Goal: Task Accomplishment & Management: Complete application form

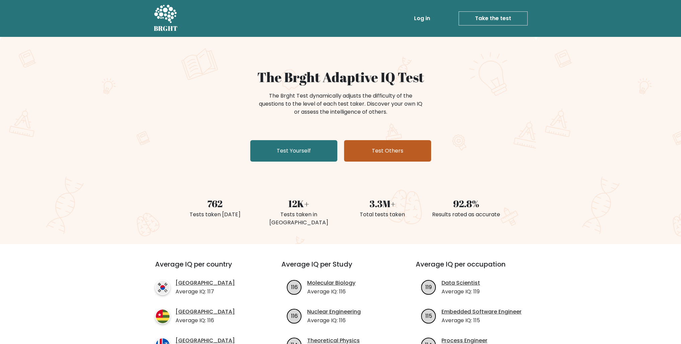
click at [348, 161] on link "Test Others" at bounding box center [387, 150] width 87 height 21
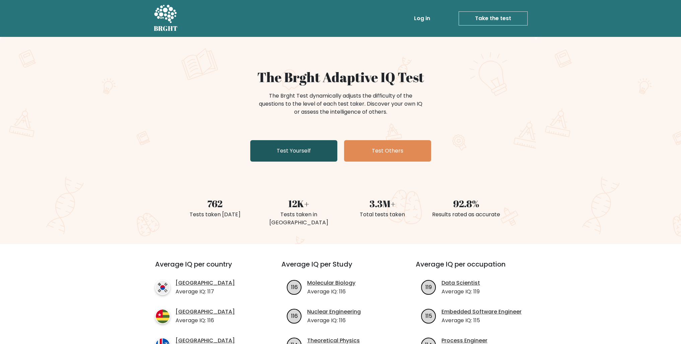
click at [261, 161] on link "Test Yourself" at bounding box center [293, 150] width 87 height 21
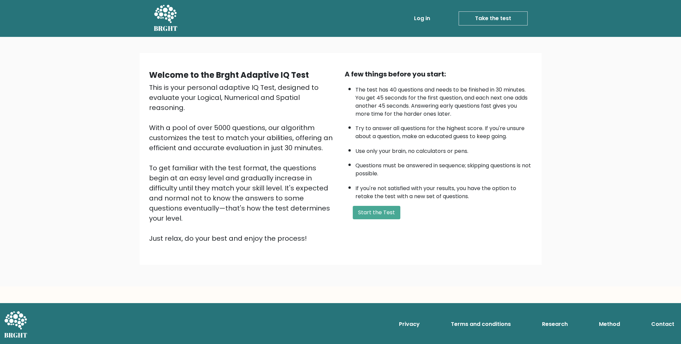
scroll to position [33, 0]
click at [390, 219] on button "Start the Test" at bounding box center [377, 212] width 48 height 13
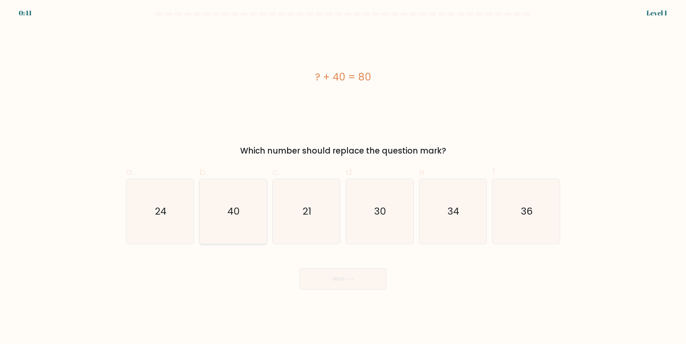
click at [227, 215] on icon "40" at bounding box center [233, 211] width 65 height 65
click at [343, 176] on input "b. 40" at bounding box center [343, 174] width 0 height 4
radio input "true"
click at [319, 289] on button "Next" at bounding box center [342, 278] width 87 height 21
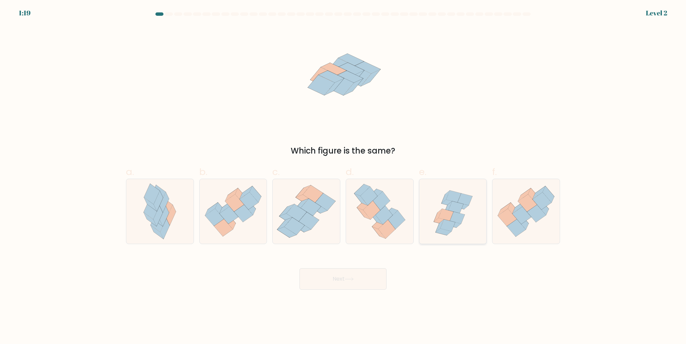
click at [448, 235] on icon at bounding box center [443, 232] width 16 height 7
click at [343, 176] on input "e." at bounding box center [343, 174] width 0 height 4
radio input "true"
click at [361, 287] on button "Next" at bounding box center [342, 278] width 87 height 21
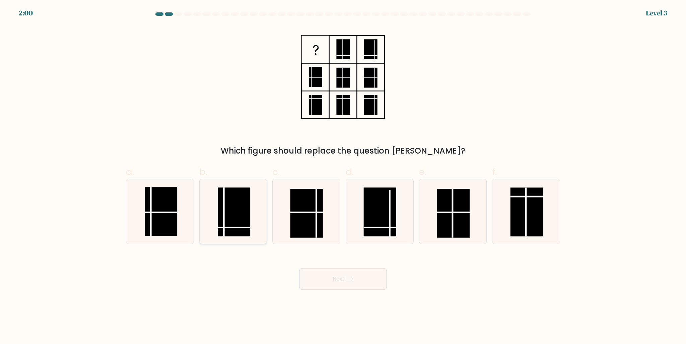
click at [235, 232] on rect at bounding box center [234, 211] width 32 height 49
click at [343, 176] on input "b." at bounding box center [343, 174] width 0 height 4
radio input "true"
click at [337, 289] on button "Next" at bounding box center [342, 278] width 87 height 21
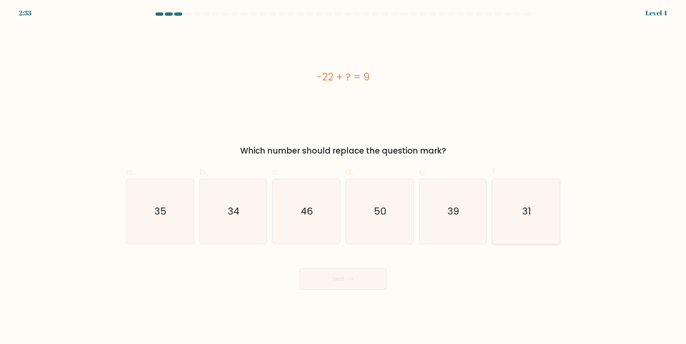
click at [515, 232] on icon "31" at bounding box center [526, 211] width 65 height 65
click at [343, 176] on input "f. 31" at bounding box center [343, 174] width 0 height 4
radio input "true"
click at [368, 282] on button "Next" at bounding box center [342, 278] width 87 height 21
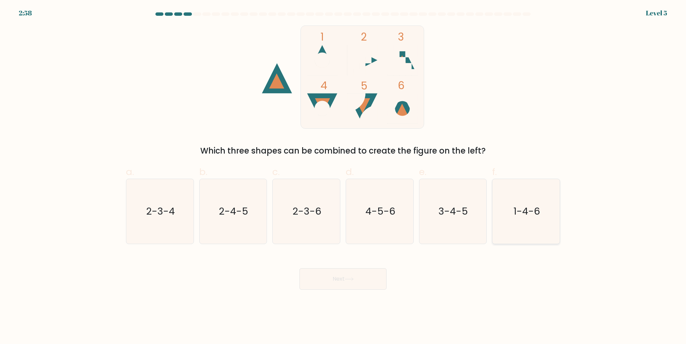
click at [531, 208] on icon "1-4-6" at bounding box center [526, 211] width 65 height 65
click at [343, 176] on input "f. 1-4-6" at bounding box center [343, 174] width 0 height 4
radio input "true"
click at [362, 289] on button "Next" at bounding box center [342, 278] width 87 height 21
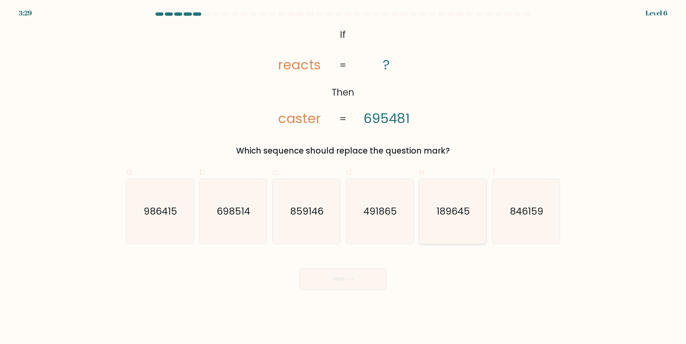
click at [438, 213] on text "189645" at bounding box center [453, 210] width 33 height 13
click at [343, 176] on input "e. 189645" at bounding box center [343, 174] width 0 height 4
radio input "true"
click at [363, 289] on button "Next" at bounding box center [342, 278] width 87 height 21
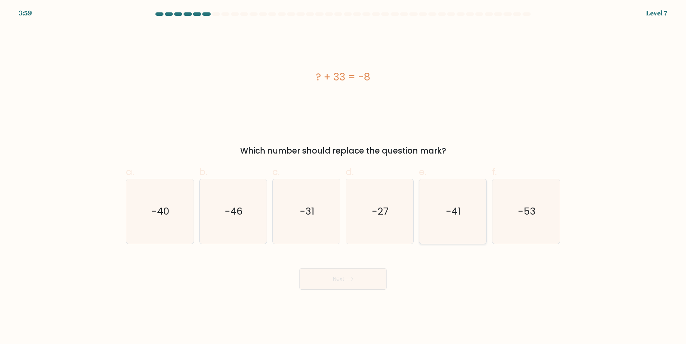
click at [455, 206] on icon "-41" at bounding box center [452, 211] width 65 height 65
click at [343, 176] on input "e. -41" at bounding box center [343, 174] width 0 height 4
radio input "true"
click at [377, 280] on div "Next" at bounding box center [343, 271] width 442 height 38
click at [374, 284] on button "Next" at bounding box center [342, 278] width 87 height 21
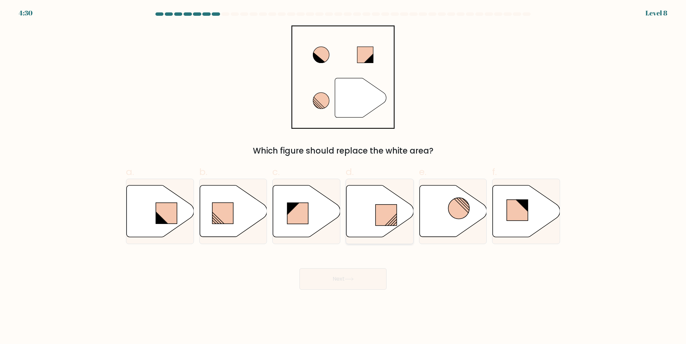
click at [386, 233] on icon at bounding box center [379, 211] width 67 height 52
click at [343, 176] on input "d." at bounding box center [343, 174] width 0 height 4
radio input "true"
click at [357, 287] on button "Next" at bounding box center [342, 278] width 87 height 21
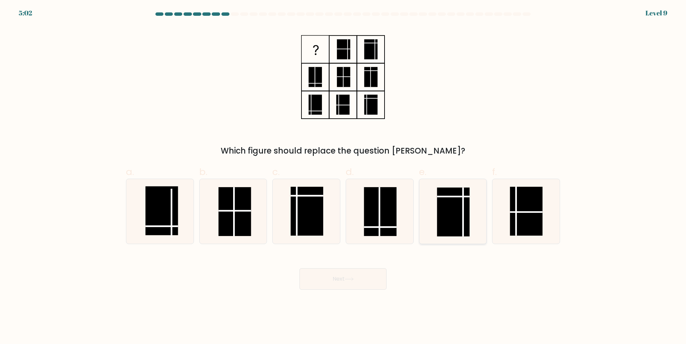
click at [453, 224] on rect at bounding box center [453, 211] width 32 height 49
click at [343, 176] on input "e." at bounding box center [343, 174] width 0 height 4
radio input "true"
click at [372, 289] on button "Next" at bounding box center [342, 278] width 87 height 21
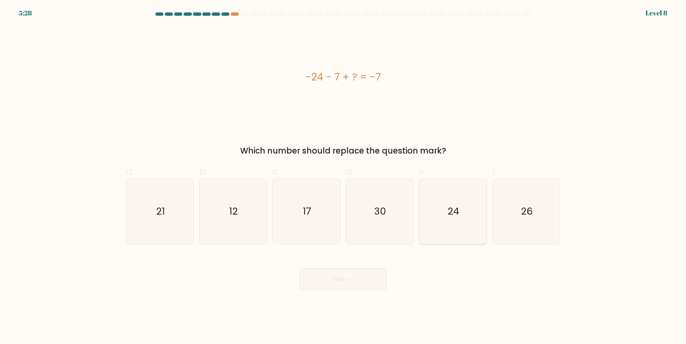
click at [461, 224] on icon "24" at bounding box center [452, 211] width 65 height 65
click at [343, 176] on input "e. 24" at bounding box center [343, 174] width 0 height 4
radio input "true"
click at [364, 289] on button "Next" at bounding box center [342, 278] width 87 height 21
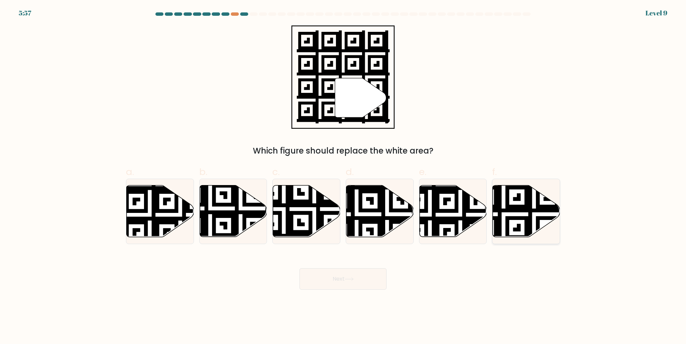
click at [526, 230] on icon at bounding box center [503, 184] width 122 height 122
click at [343, 176] on input "f." at bounding box center [343, 174] width 0 height 4
radio input "true"
click at [358, 289] on button "Next" at bounding box center [342, 278] width 87 height 21
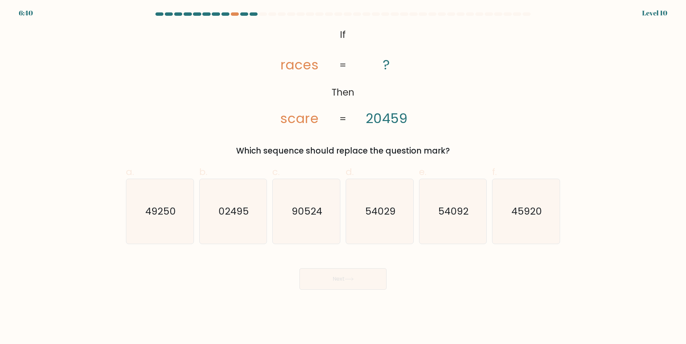
click at [239, 17] on div at bounding box center [343, 15] width 442 height 6
click at [238, 15] on div at bounding box center [235, 13] width 8 height 3
click at [237, 15] on div at bounding box center [235, 13] width 8 height 3
click at [434, 212] on icon "54092" at bounding box center [452, 211] width 65 height 65
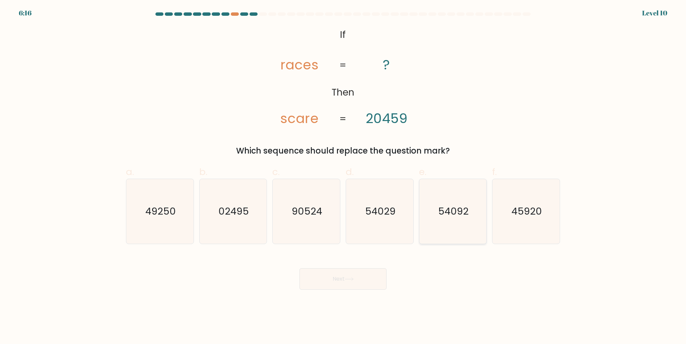
click at [343, 176] on input "e. 54092" at bounding box center [343, 174] width 0 height 4
radio input "true"
click at [351, 289] on button "Next" at bounding box center [342, 278] width 87 height 21
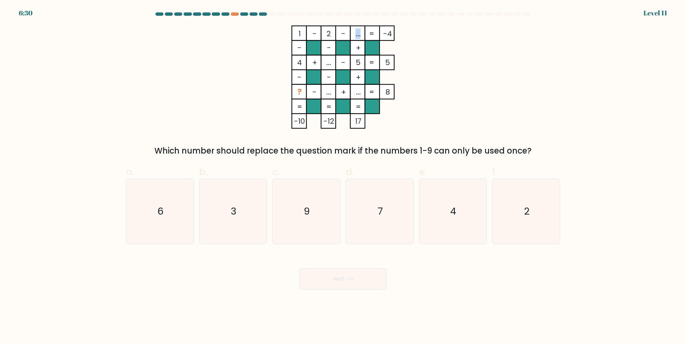
drag, startPoint x: 355, startPoint y: 36, endPoint x: 360, endPoint y: 36, distance: 4.7
click at [360, 36] on tspan "..." at bounding box center [358, 33] width 5 height 10
click at [414, 75] on icon "1 - 2 - ... -4 - - + 4 + ... - 5 5 - - + ? - ... + ... = 8 = = = = -10 -12 17 =" at bounding box center [342, 76] width 201 height 103
click at [366, 197] on icon "7" at bounding box center [379, 211] width 65 height 65
click at [343, 176] on input "d. 7" at bounding box center [343, 174] width 0 height 4
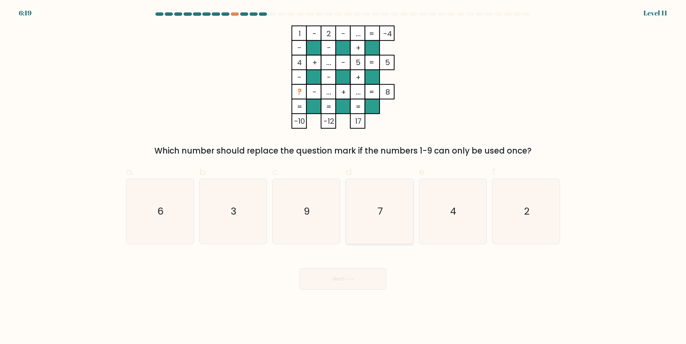
radio input "true"
click at [350, 284] on button "Next" at bounding box center [342, 278] width 87 height 21
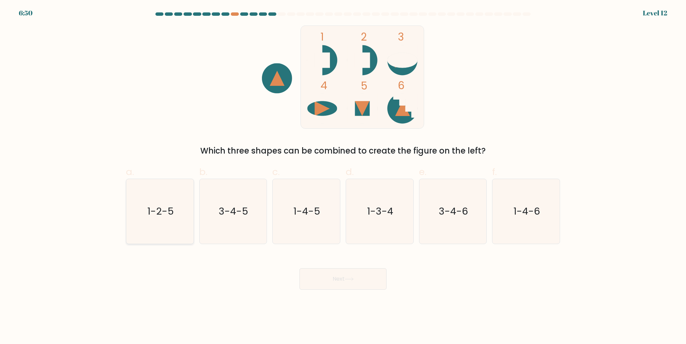
click at [150, 218] on text "1-2-5" at bounding box center [160, 210] width 26 height 13
click at [343, 176] on input "a. 1-2-5" at bounding box center [343, 174] width 0 height 4
radio input "true"
click at [356, 289] on button "Next" at bounding box center [342, 278] width 87 height 21
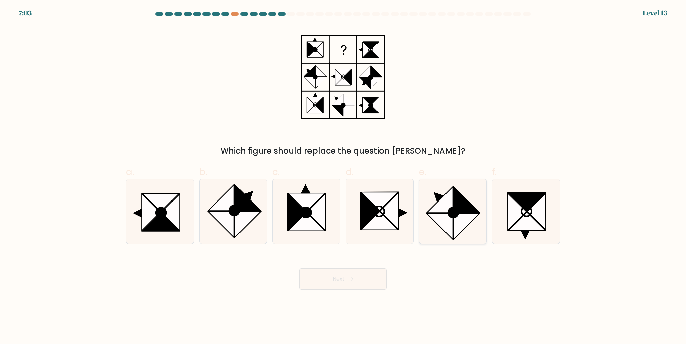
click at [451, 216] on icon at bounding box center [453, 212] width 10 height 10
click at [343, 176] on input "e." at bounding box center [343, 174] width 0 height 4
radio input "true"
click at [370, 288] on button "Next" at bounding box center [342, 278] width 87 height 21
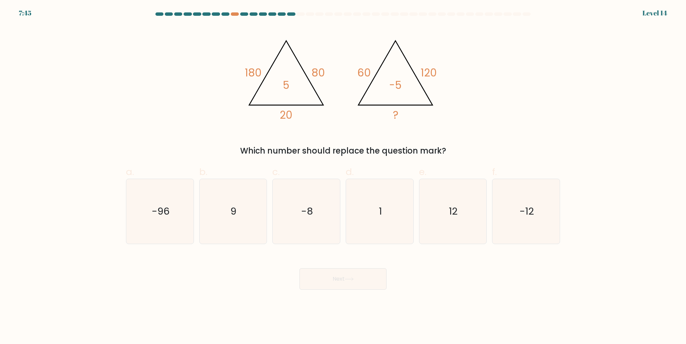
click at [355, 149] on div "Which number should replace the question mark?" at bounding box center [343, 151] width 426 height 12
click at [401, 213] on icon "1" at bounding box center [379, 211] width 65 height 65
click at [343, 176] on input "d. 1" at bounding box center [343, 174] width 0 height 4
radio input "true"
click at [360, 289] on button "Next" at bounding box center [342, 278] width 87 height 21
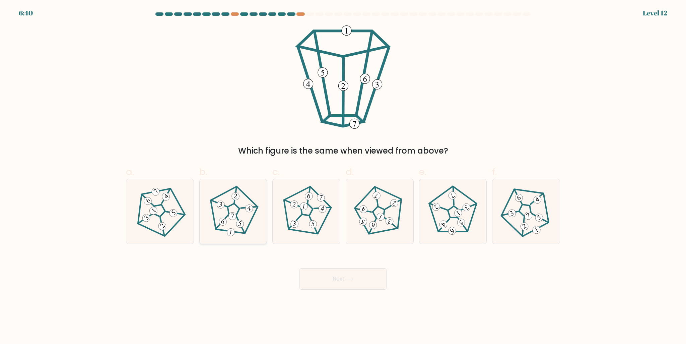
click at [232, 220] on 436 at bounding box center [232, 216] width 9 height 9
click at [343, 176] on input "b." at bounding box center [343, 174] width 0 height 4
radio input "true"
click at [308, 288] on button "Next" at bounding box center [342, 278] width 87 height 21
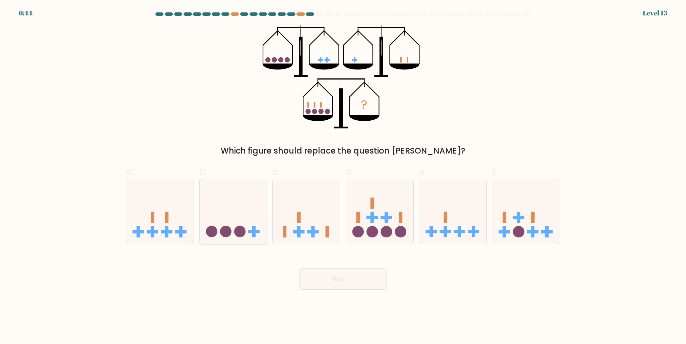
click at [262, 197] on icon at bounding box center [233, 211] width 67 height 56
click at [343, 176] on input "b." at bounding box center [343, 174] width 0 height 4
radio input "true"
click at [317, 208] on icon at bounding box center [306, 211] width 67 height 56
click at [343, 176] on input "c." at bounding box center [343, 174] width 0 height 4
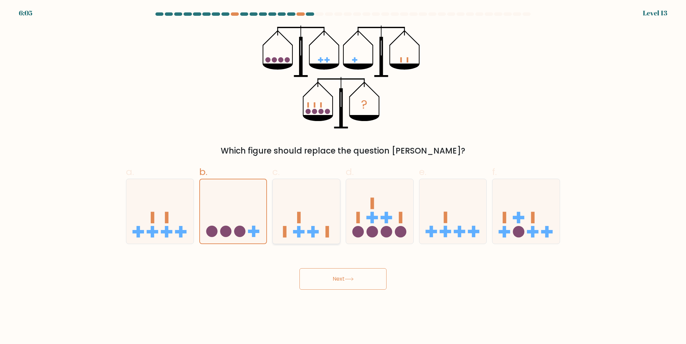
radio input "true"
click at [355, 289] on button "Next" at bounding box center [342, 278] width 87 height 21
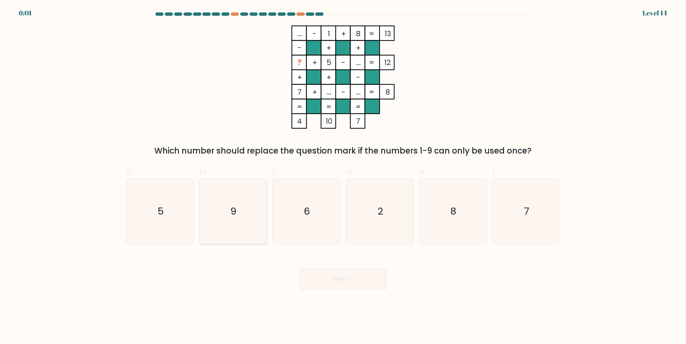
click at [253, 224] on icon "9" at bounding box center [233, 211] width 65 height 65
click at [343, 176] on input "b. 9" at bounding box center [343, 174] width 0 height 4
radio input "true"
click at [321, 289] on button "Next" at bounding box center [342, 278] width 87 height 21
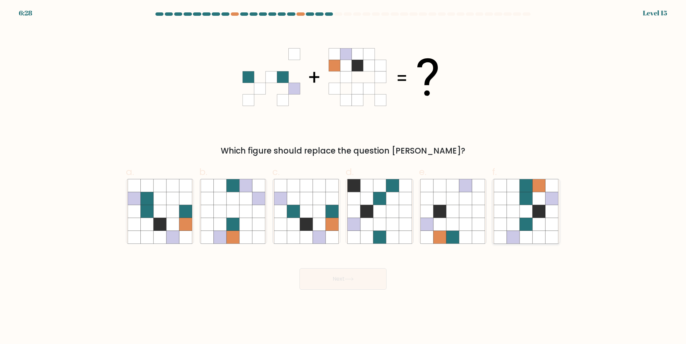
click at [528, 191] on icon at bounding box center [525, 185] width 13 height 13
click at [343, 176] on input "f." at bounding box center [343, 174] width 0 height 4
radio input "true"
click at [361, 289] on button "Next" at bounding box center [342, 278] width 87 height 21
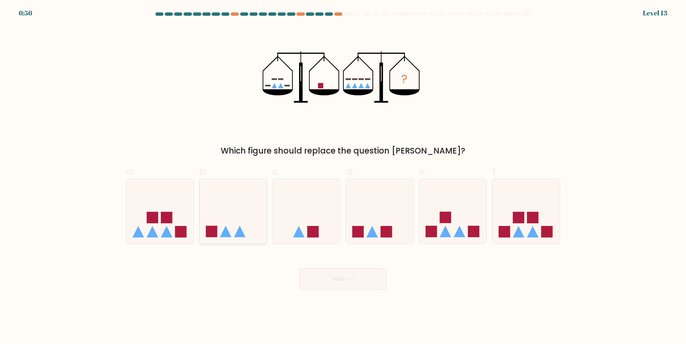
click at [241, 232] on icon at bounding box center [233, 211] width 67 height 56
click at [343, 176] on input "b." at bounding box center [343, 174] width 0 height 4
radio input "true"
click at [331, 289] on button "Next" at bounding box center [342, 278] width 87 height 21
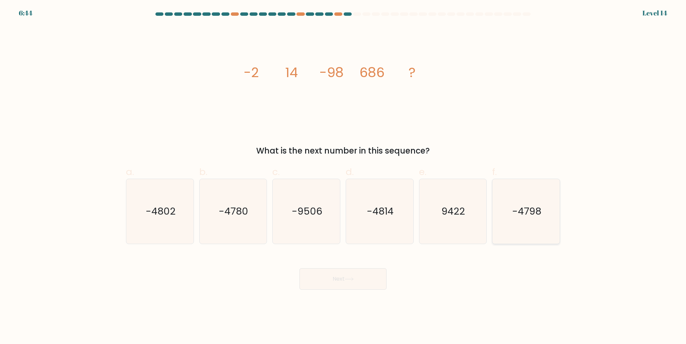
click at [507, 218] on icon "-4798" at bounding box center [526, 211] width 65 height 65
click at [343, 176] on input "f. -4798" at bounding box center [343, 174] width 0 height 4
radio input "true"
click at [368, 288] on button "Next" at bounding box center [342, 278] width 87 height 21
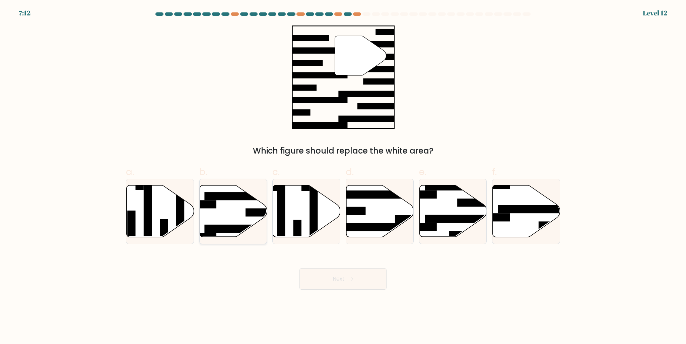
click at [220, 218] on icon at bounding box center [233, 211] width 67 height 52
click at [343, 176] on input "b." at bounding box center [343, 174] width 0 height 4
radio input "true"
drag, startPoint x: 340, startPoint y: 310, endPoint x: 338, endPoint y: 293, distance: 17.3
click at [340, 309] on body "7:12 Level 12" at bounding box center [343, 172] width 686 height 344
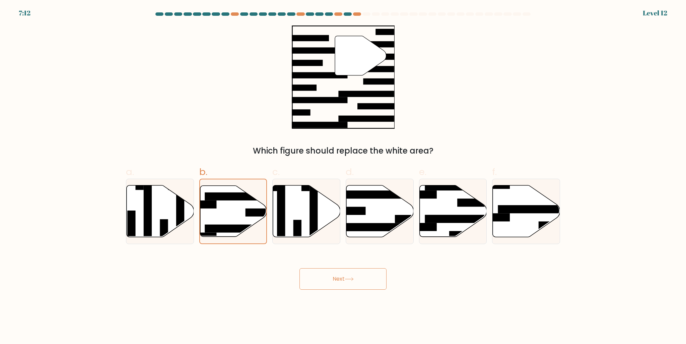
click at [338, 289] on button "Next" at bounding box center [342, 278] width 87 height 21
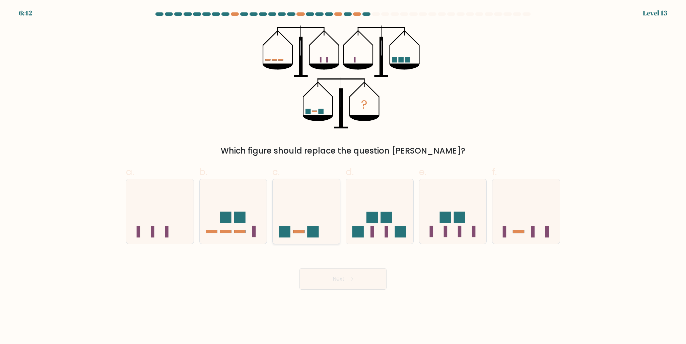
click at [313, 232] on icon at bounding box center [306, 211] width 67 height 56
click at [343, 176] on input "c." at bounding box center [343, 174] width 0 height 4
radio input "true"
click at [359, 289] on button "Next" at bounding box center [342, 278] width 87 height 21
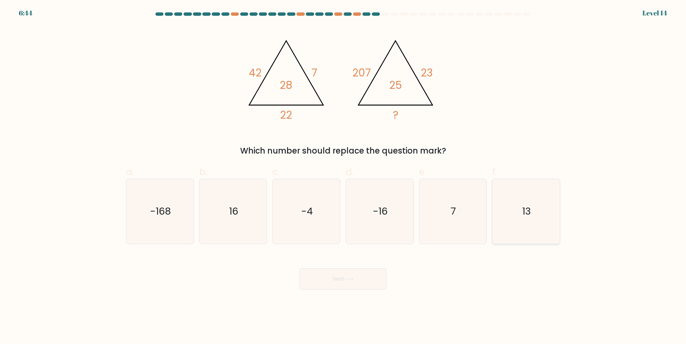
click at [526, 210] on icon "13" at bounding box center [526, 211] width 65 height 65
click at [343, 176] on input "f. 13" at bounding box center [343, 174] width 0 height 4
radio input "true"
click at [368, 289] on button "Next" at bounding box center [342, 278] width 87 height 21
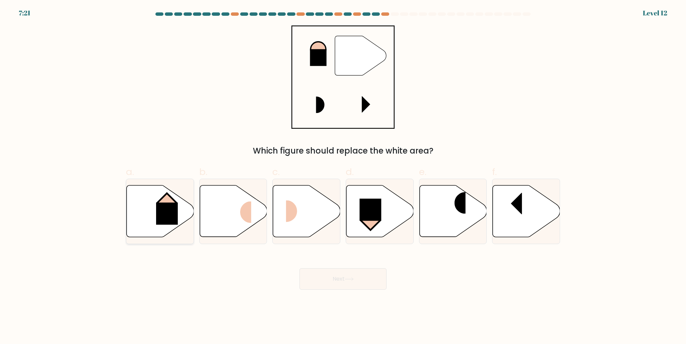
click at [176, 214] on rect at bounding box center [167, 213] width 22 height 22
click at [343, 176] on input "a." at bounding box center [343, 174] width 0 height 4
radio input "true"
click at [328, 289] on button "Next" at bounding box center [342, 278] width 87 height 21
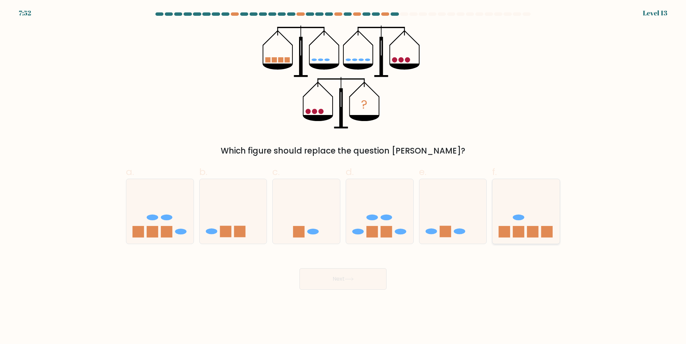
click at [496, 197] on icon at bounding box center [525, 211] width 67 height 56
click at [343, 176] on input "f." at bounding box center [343, 174] width 0 height 4
radio input "true"
click at [364, 289] on button "Next" at bounding box center [342, 278] width 87 height 21
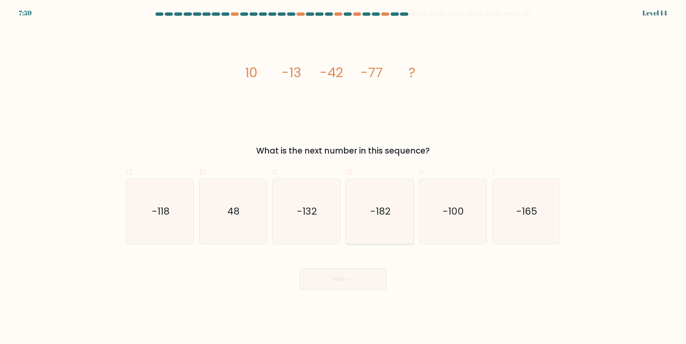
click at [363, 220] on icon "-182" at bounding box center [379, 211] width 65 height 65
click at [343, 176] on input "d. -182" at bounding box center [343, 174] width 0 height 4
radio input "true"
click at [321, 240] on icon "-132" at bounding box center [306, 211] width 65 height 65
click at [343, 176] on input "c. -132" at bounding box center [343, 174] width 0 height 4
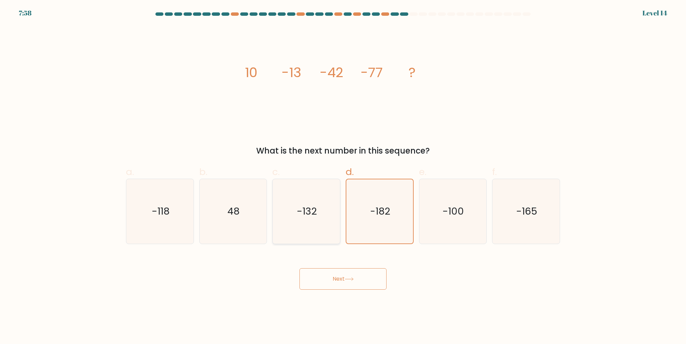
radio input "true"
click at [323, 289] on button "Next" at bounding box center [342, 278] width 87 height 21
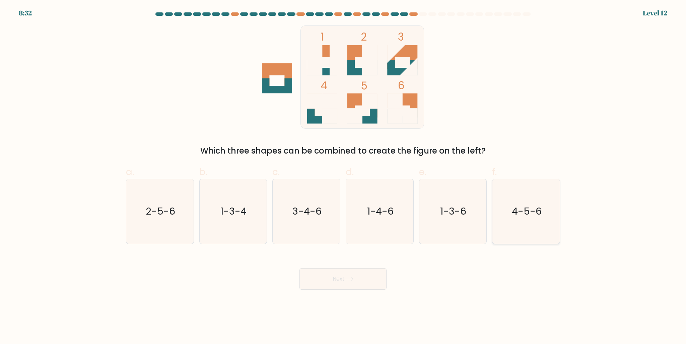
click at [534, 218] on text "4-5-6" at bounding box center [527, 210] width 30 height 13
click at [343, 176] on input "f. 4-5-6" at bounding box center [343, 174] width 0 height 4
radio input "true"
click at [364, 306] on body "8:31 Level 12" at bounding box center [343, 172] width 686 height 344
click at [365, 289] on button "Next" at bounding box center [342, 278] width 87 height 21
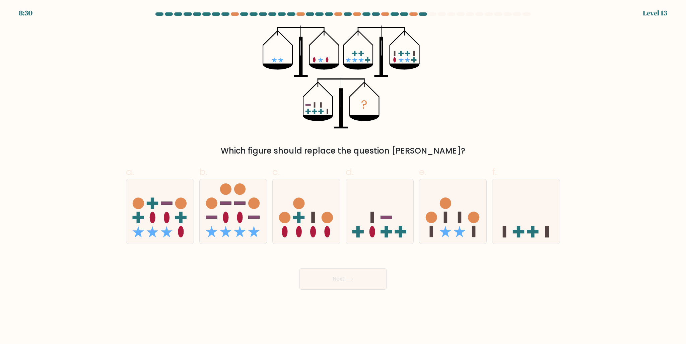
click at [365, 289] on button "Next" at bounding box center [342, 278] width 87 height 21
click at [404, 157] on div "Which figure should replace the question mark?" at bounding box center [343, 151] width 426 height 12
click at [375, 212] on icon at bounding box center [379, 211] width 67 height 56
click at [343, 176] on input "d." at bounding box center [343, 174] width 0 height 4
radio input "true"
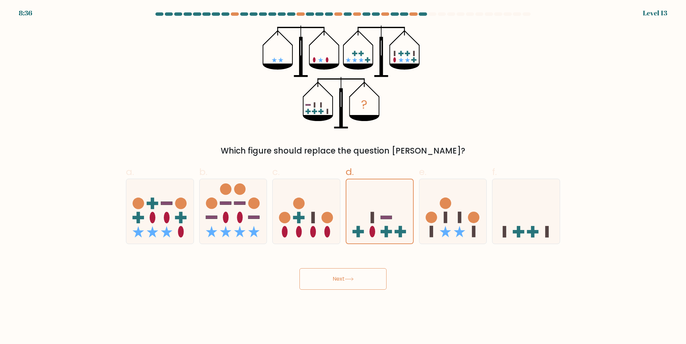
click at [366, 289] on button "Next" at bounding box center [342, 278] width 87 height 21
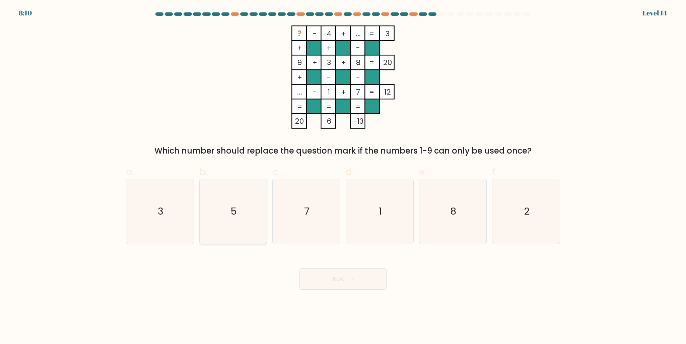
click at [223, 222] on icon "5" at bounding box center [233, 211] width 65 height 65
click at [343, 176] on input "b. 5" at bounding box center [343, 174] width 0 height 4
radio input "true"
click at [322, 289] on button "Next" at bounding box center [342, 278] width 87 height 21
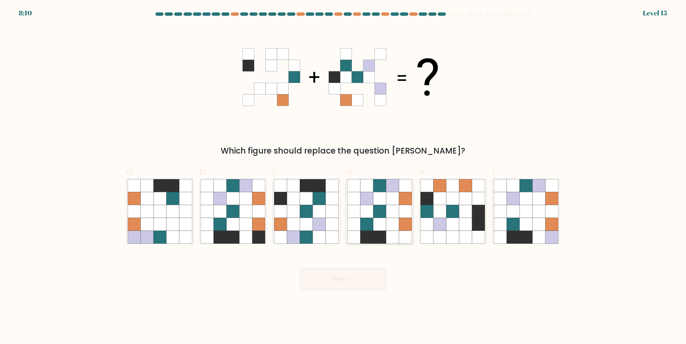
click at [366, 214] on icon at bounding box center [366, 211] width 13 height 13
click at [343, 176] on input "d." at bounding box center [343, 174] width 0 height 4
radio input "true"
click at [351, 281] on icon at bounding box center [349, 279] width 9 height 4
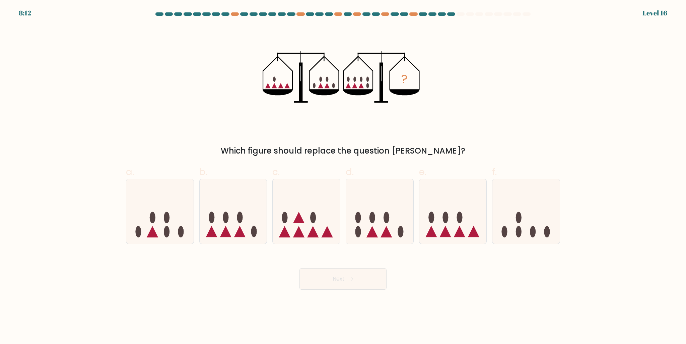
click at [331, 166] on div "a. b. c." at bounding box center [342, 201] width 439 height 84
click at [319, 203] on icon at bounding box center [306, 211] width 67 height 56
click at [343, 176] on input "c." at bounding box center [343, 174] width 0 height 4
radio input "true"
click at [329, 289] on button "Next" at bounding box center [342, 278] width 87 height 21
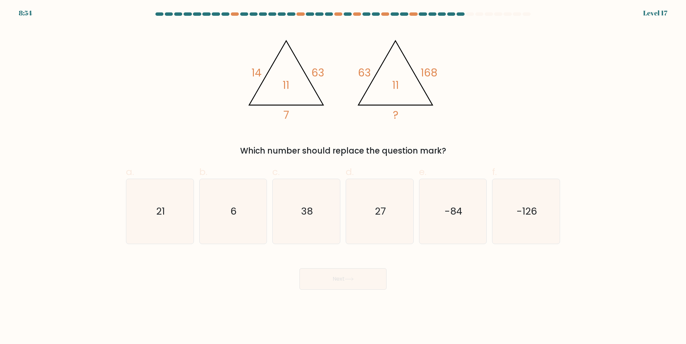
click at [410, 150] on div "Which number should replace the question mark?" at bounding box center [343, 151] width 426 height 12
drag, startPoint x: 384, startPoint y: 221, endPoint x: 380, endPoint y: 245, distance: 24.1
click at [385, 218] on text "27" at bounding box center [380, 210] width 11 height 13
click at [343, 176] on input "d. 27" at bounding box center [343, 174] width 0 height 4
radio input "true"
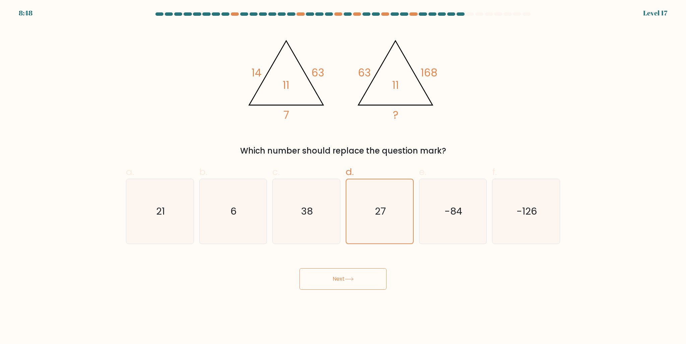
click at [370, 289] on button "Next" at bounding box center [342, 278] width 87 height 21
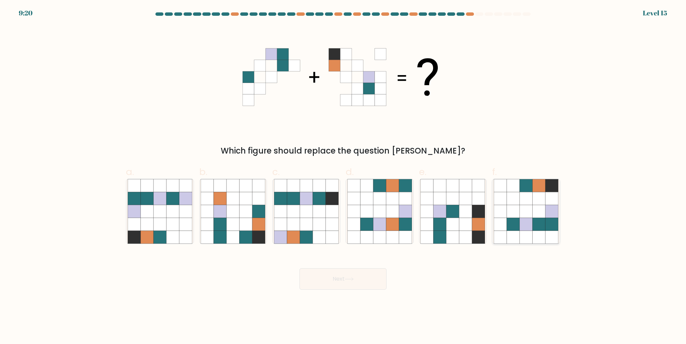
click at [538, 217] on icon at bounding box center [538, 211] width 13 height 13
click at [343, 176] on input "f." at bounding box center [343, 174] width 0 height 4
radio input "true"
click at [350, 289] on button "Next" at bounding box center [342, 278] width 87 height 21
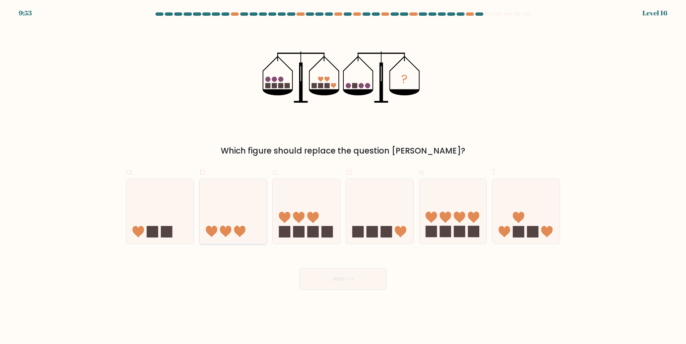
click at [241, 217] on icon at bounding box center [233, 211] width 67 height 56
click at [343, 176] on input "b." at bounding box center [343, 174] width 0 height 4
radio input "true"
click at [324, 289] on button "Next" at bounding box center [342, 278] width 87 height 21
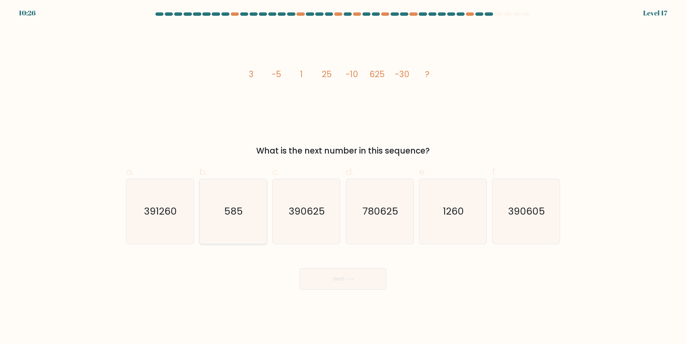
click at [228, 218] on text "585" at bounding box center [233, 210] width 19 height 13
click at [343, 176] on input "b. 585" at bounding box center [343, 174] width 0 height 4
radio input "true"
click at [313, 284] on button "Next" at bounding box center [342, 278] width 87 height 21
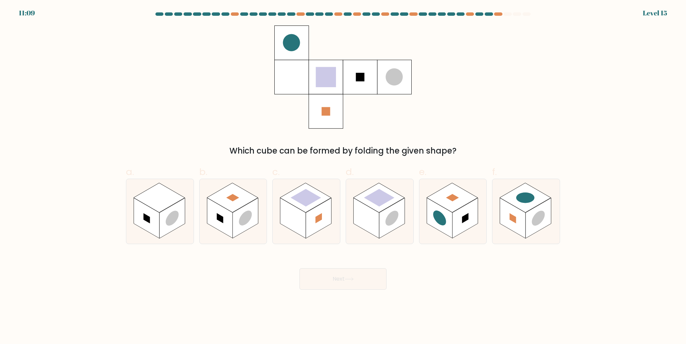
click at [352, 157] on div "Which cube can be formed by folding the given shape?" at bounding box center [343, 151] width 426 height 12
click at [312, 198] on rect at bounding box center [305, 197] width 51 height 29
click at [343, 176] on input "c." at bounding box center [343, 174] width 0 height 4
radio input "true"
click at [332, 276] on div "Next" at bounding box center [343, 271] width 442 height 38
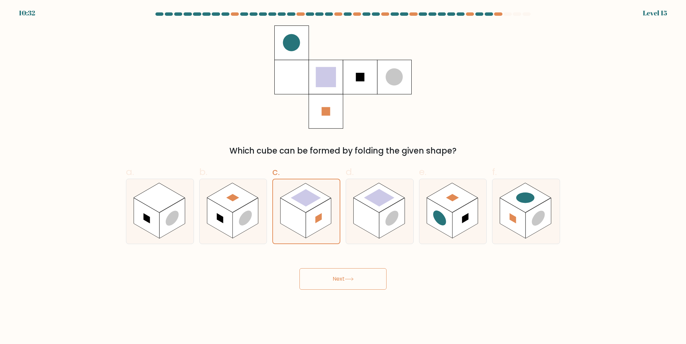
click at [339, 286] on button "Next" at bounding box center [342, 278] width 87 height 21
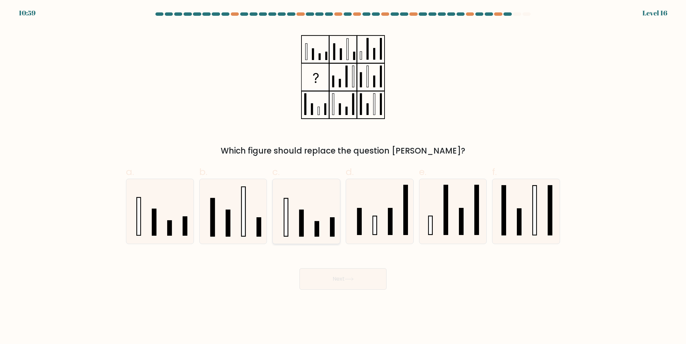
click at [327, 220] on icon at bounding box center [306, 211] width 65 height 65
click at [343, 176] on input "c." at bounding box center [343, 174] width 0 height 4
radio input "true"
click at [343, 289] on button "Next" at bounding box center [342, 278] width 87 height 21
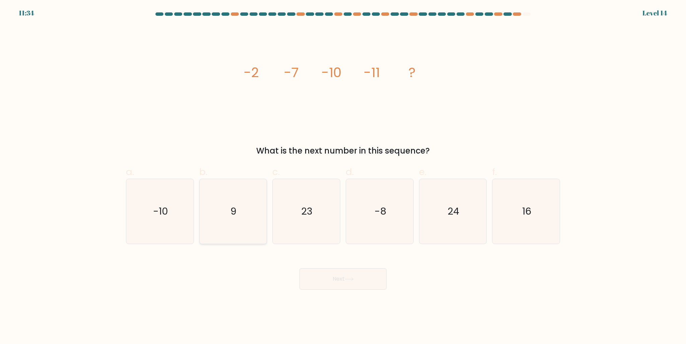
click at [255, 227] on icon "9" at bounding box center [233, 211] width 65 height 65
click at [343, 176] on input "b. 9" at bounding box center [343, 174] width 0 height 4
radio input "true"
click at [334, 289] on button "Next" at bounding box center [342, 278] width 87 height 21
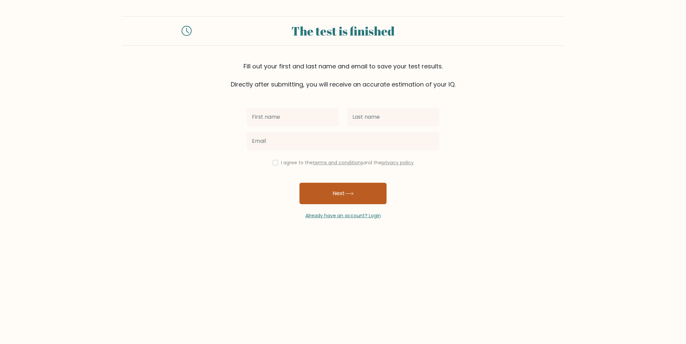
click at [341, 204] on button "Next" at bounding box center [342, 193] width 87 height 21
click at [344, 204] on button "Next" at bounding box center [342, 193] width 87 height 21
click at [192, 42] on div "The test is finished" at bounding box center [343, 30] width 442 height 29
click at [188, 36] on icon at bounding box center [186, 31] width 10 height 10
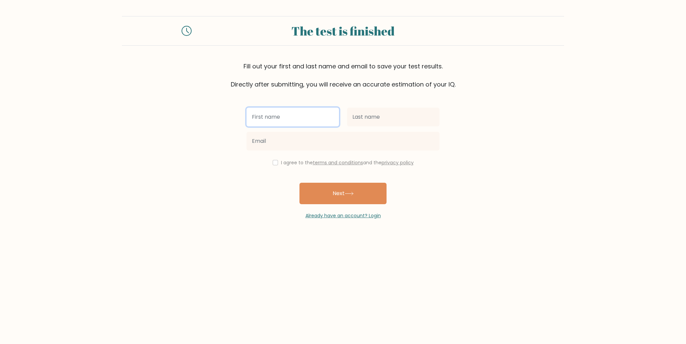
click at [292, 126] on input "text" at bounding box center [292, 116] width 92 height 19
